Goal: Information Seeking & Learning: Understand process/instructions

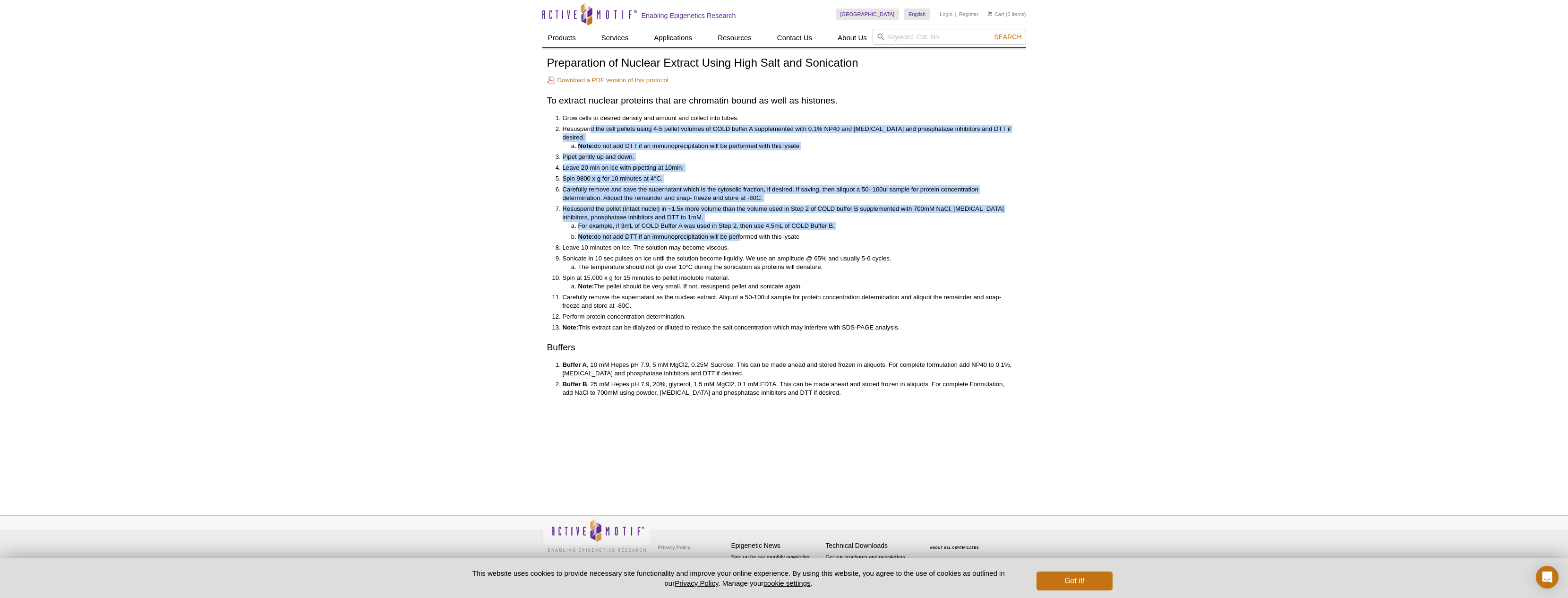
drag, startPoint x: 599, startPoint y: 147, endPoint x: 740, endPoint y: 230, distance: 163.6
click at [740, 230] on ol "Grow cells to desired density and amount and collect into tubes. Resuspend the …" at bounding box center [780, 222] width 465 height 218
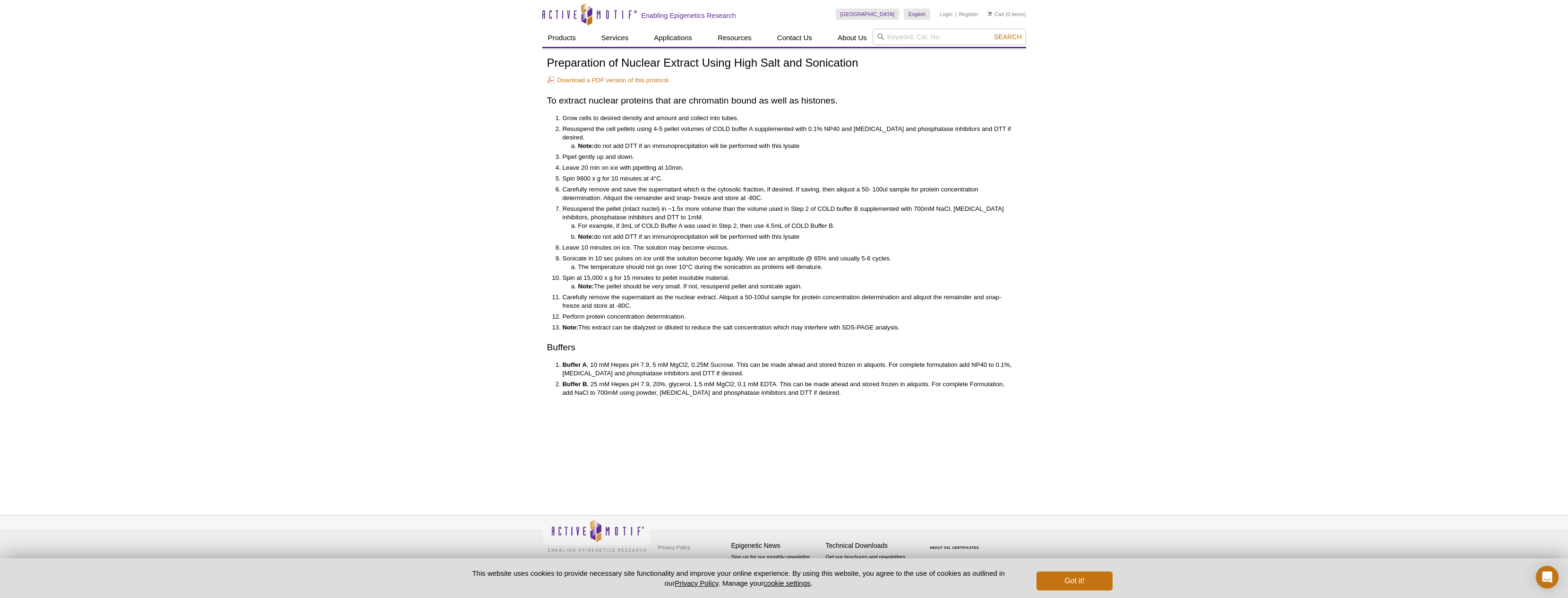
click at [736, 349] on div "Preparation of Nuclear Extract Using High Salt and Sonication Download a PDF ve…" at bounding box center [785, 226] width 475 height 340
drag, startPoint x: 736, startPoint y: 357, endPoint x: 742, endPoint y: 366, distance: 10.8
click at [742, 366] on li "Buffer A , 10 mM Hepes pH 7.9, 5 mM MgCl2, 0.25M Sucrose. This can be made ahea…" at bounding box center [788, 369] width 449 height 17
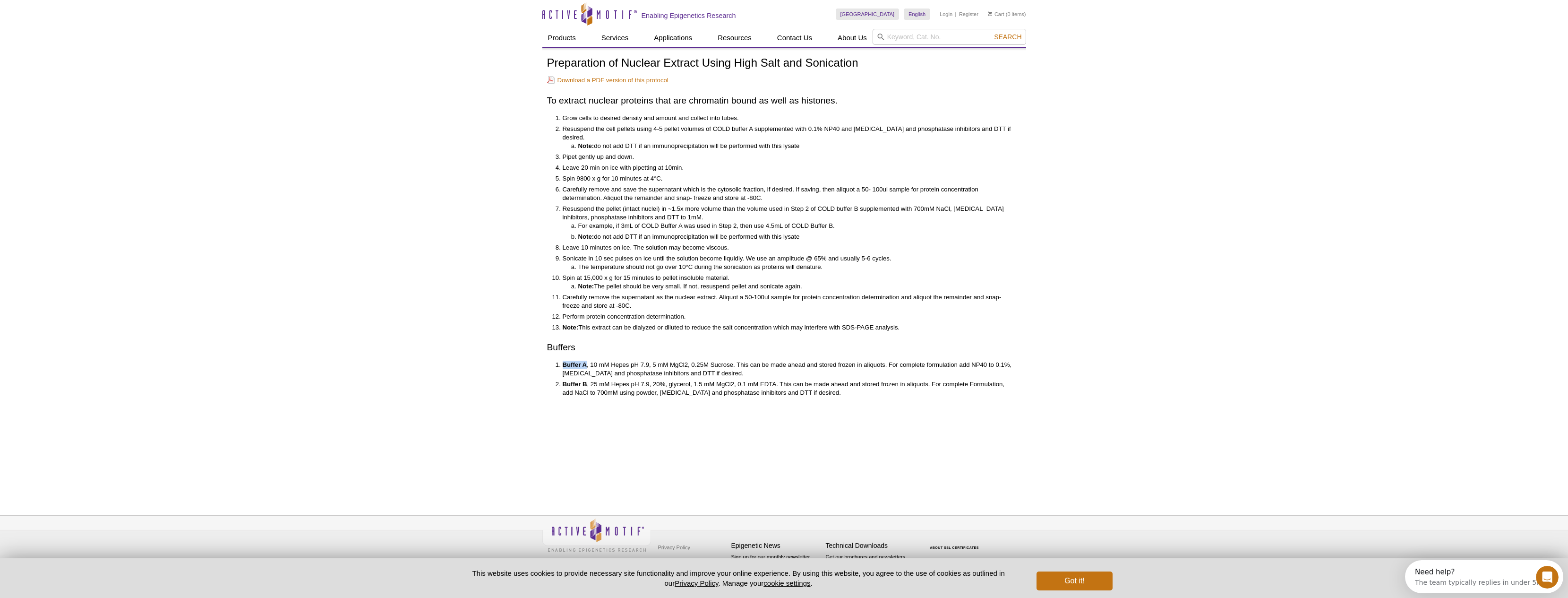
click at [742, 366] on li "Buffer A , 10 mM Hepes pH 7.9, 5 mM MgCl2, 0.25M Sucrose. This can be made ahea…" at bounding box center [788, 369] width 449 height 17
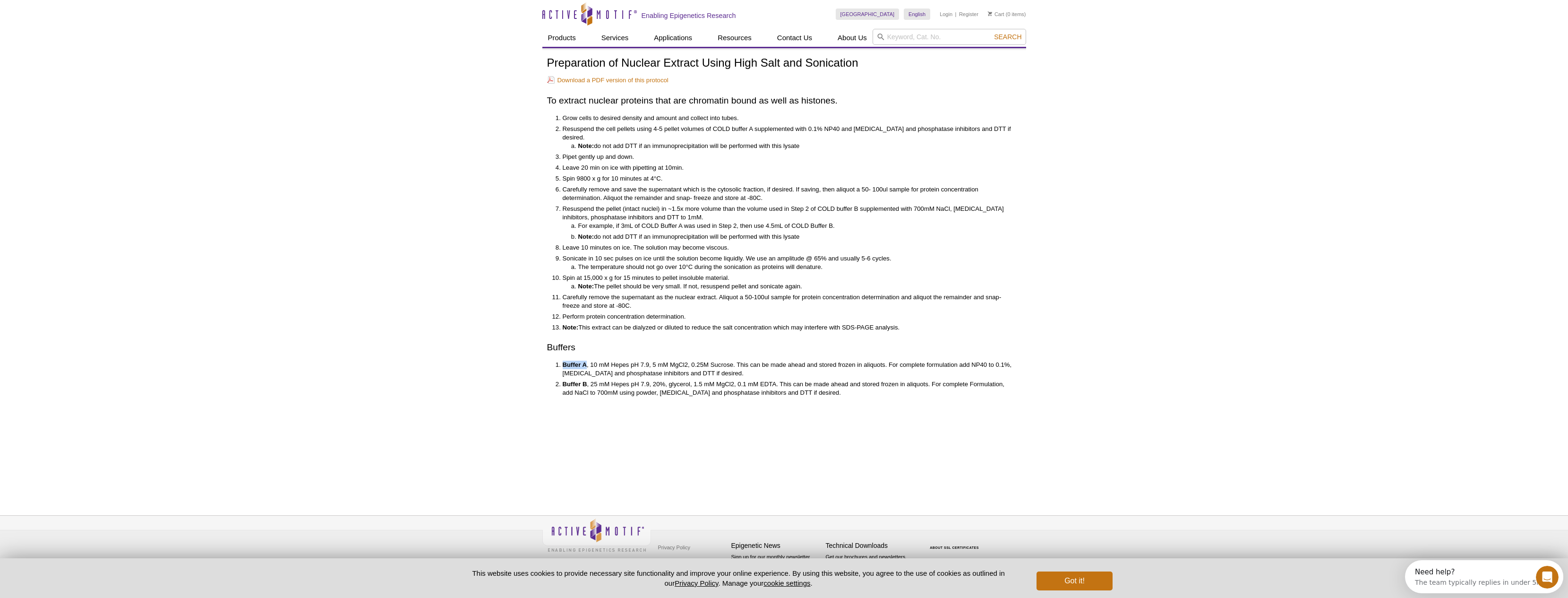
click at [742, 364] on li "Buffer A , 10 mM Hepes pH 7.9, 5 mM MgCl2, 0.25M Sucrose. This can be made ahea…" at bounding box center [788, 369] width 449 height 17
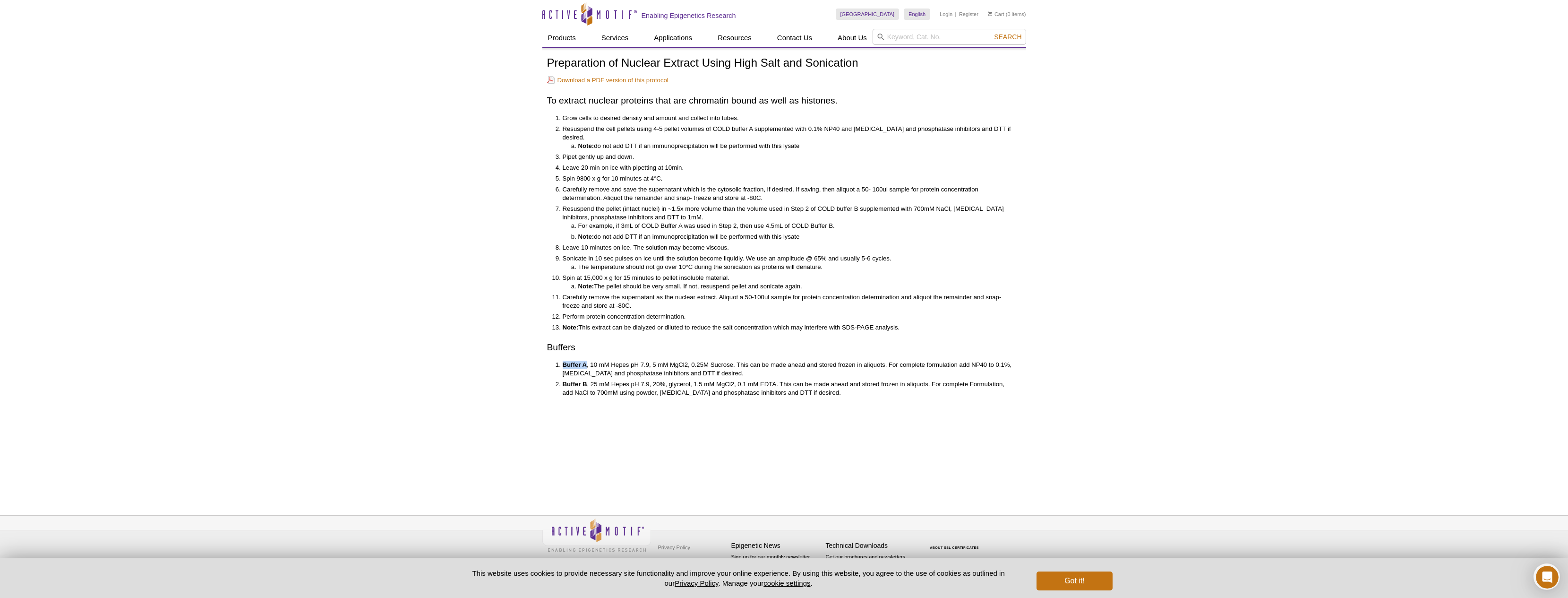
click at [742, 364] on li "Buffer A , 10 mM Hepes pH 7.9, 5 mM MgCl2, 0.25M Sucrose. This can be made ahea…" at bounding box center [788, 369] width 449 height 17
